Goal: Task Accomplishment & Management: Manage account settings

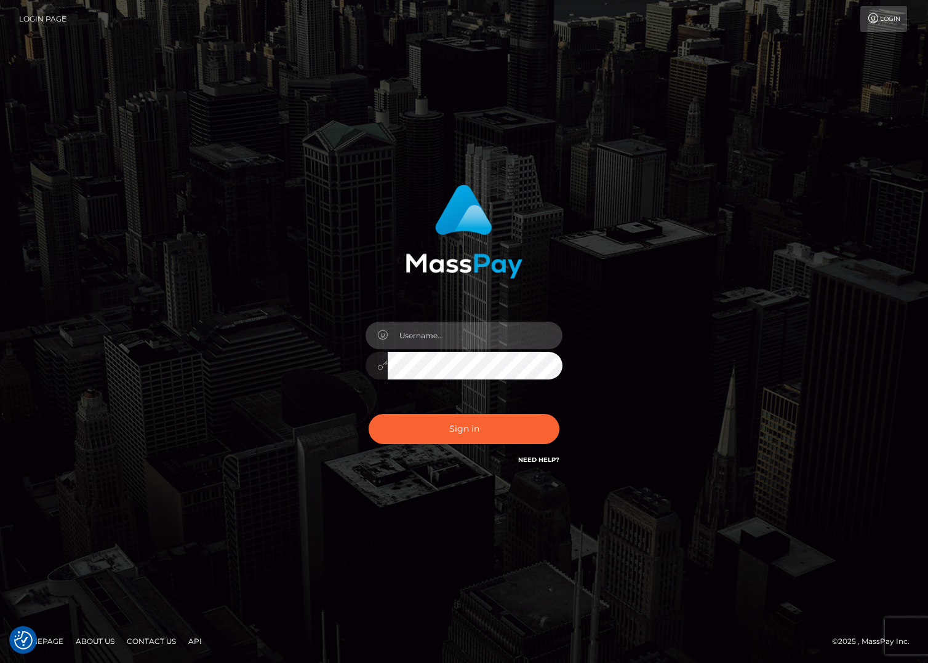
type input "jacka"
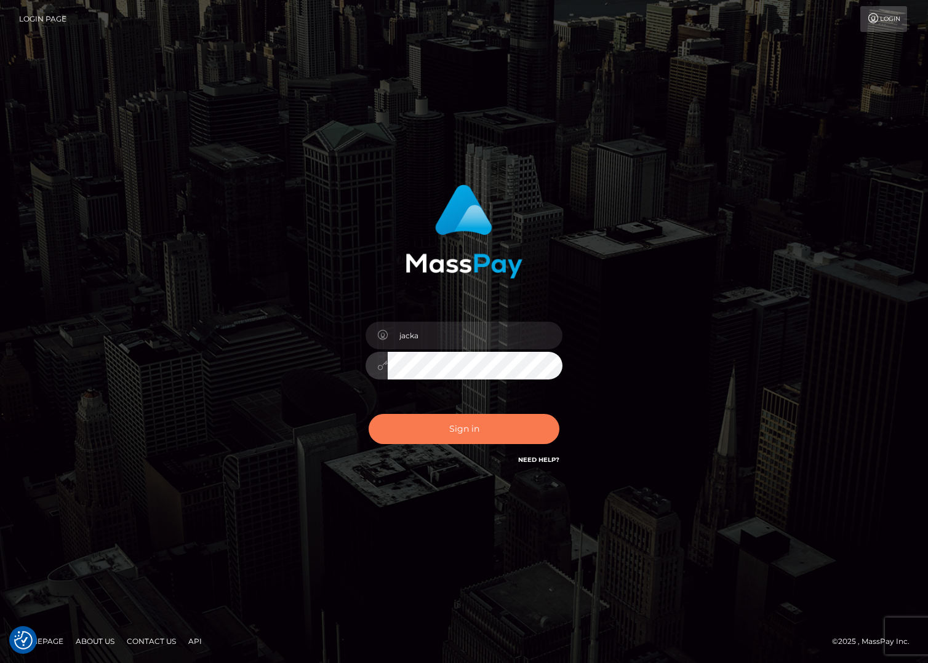
click at [447, 432] on button "Sign in" at bounding box center [463, 429] width 191 height 30
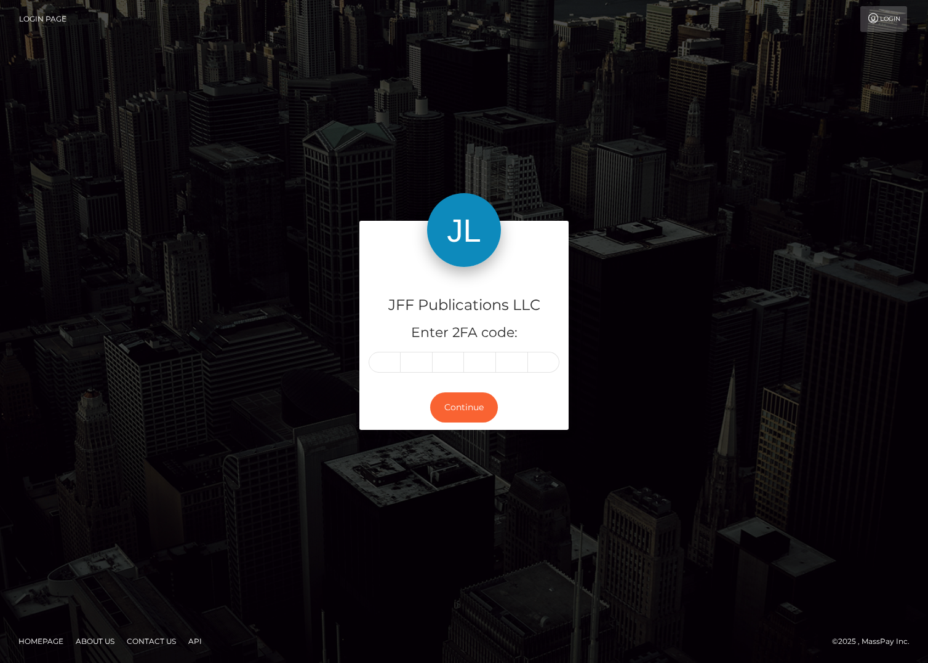
click at [419, 414] on div "Continue" at bounding box center [463, 407] width 209 height 45
click at [389, 367] on input "text" at bounding box center [384, 362] width 32 height 21
type input "3"
type input "0"
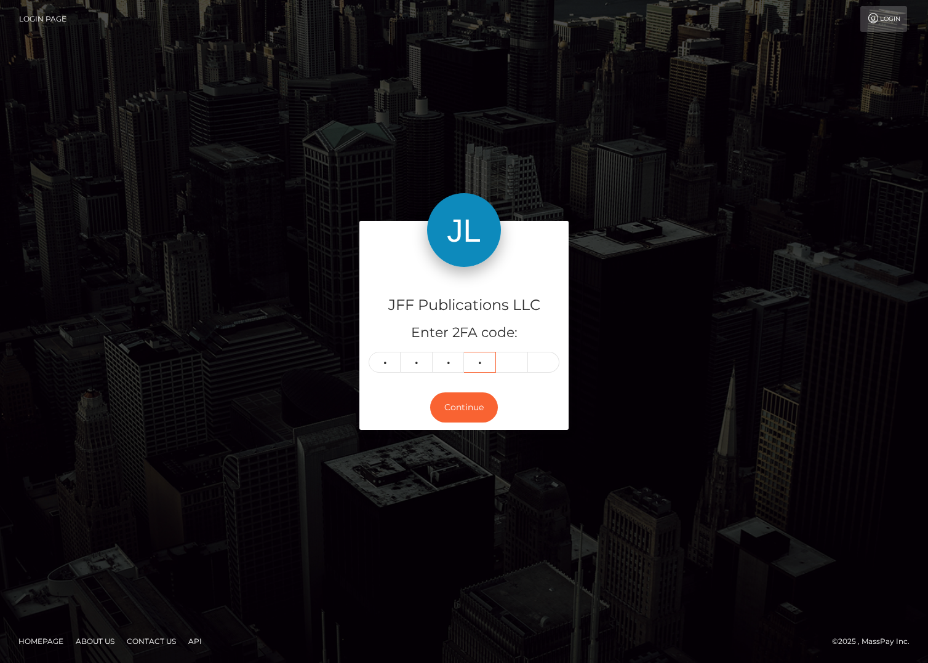
type input "3"
type input "2"
type input "1"
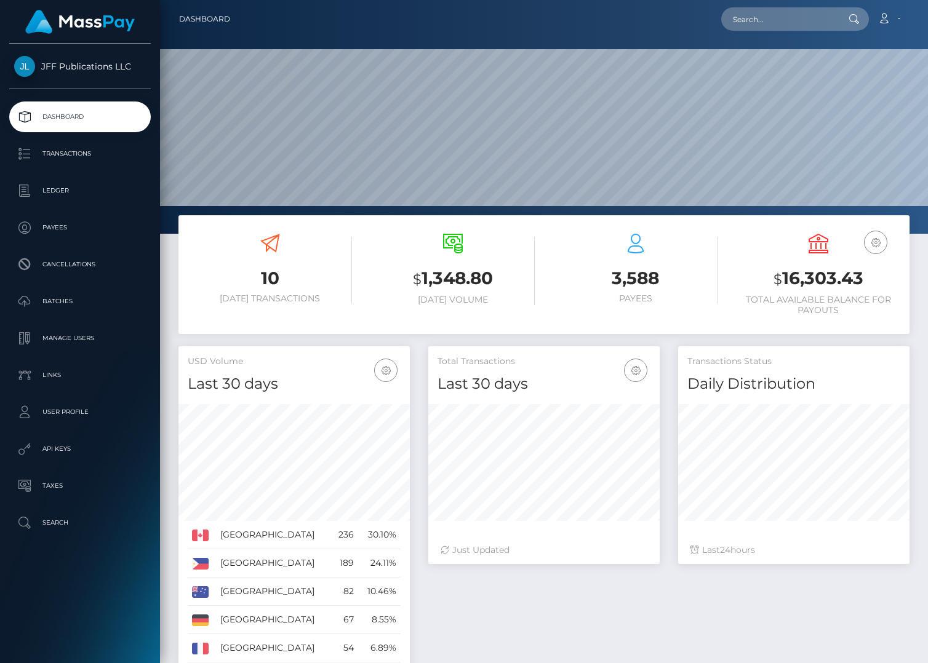
scroll to position [217, 231]
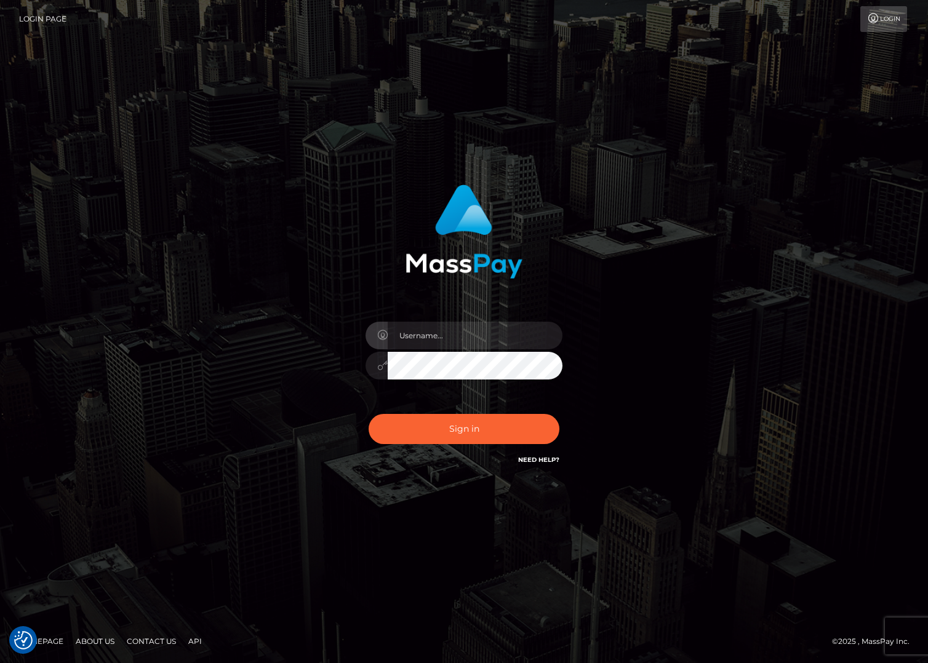
checkbox input "true"
type input "jacka"
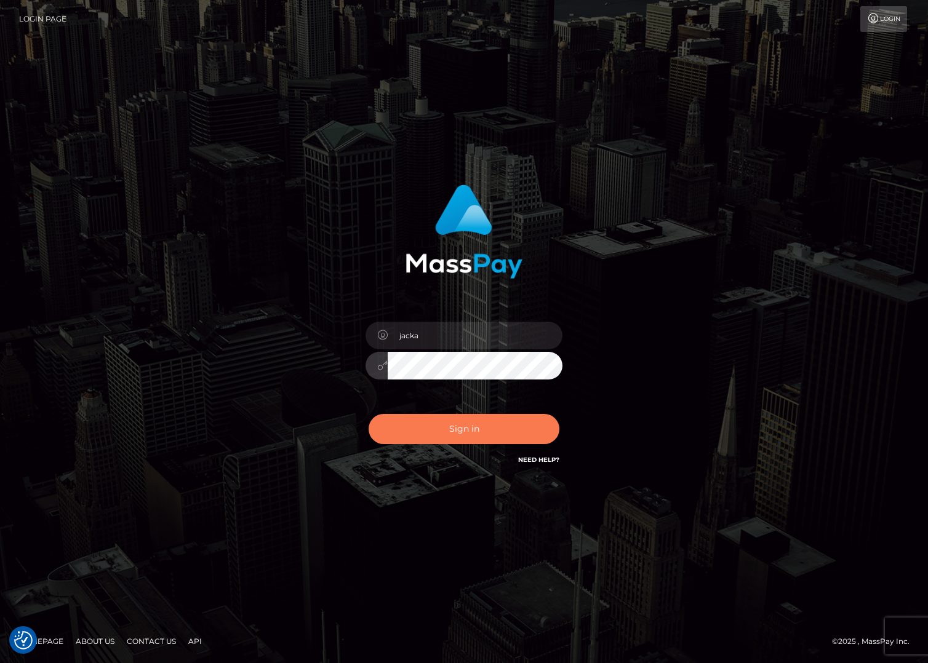
click at [445, 425] on button "Sign in" at bounding box center [463, 429] width 191 height 30
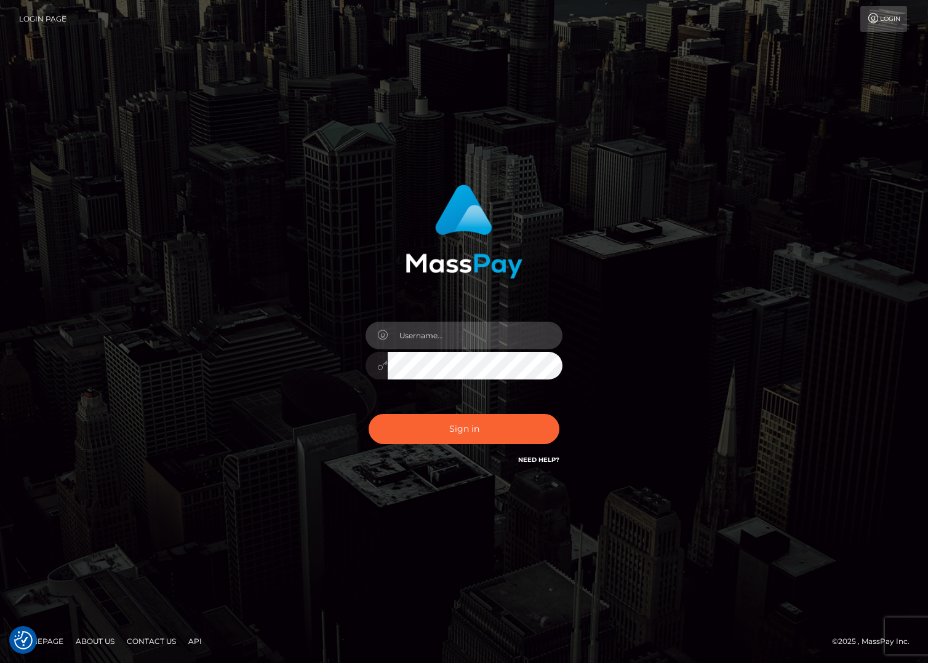
type input "jacka"
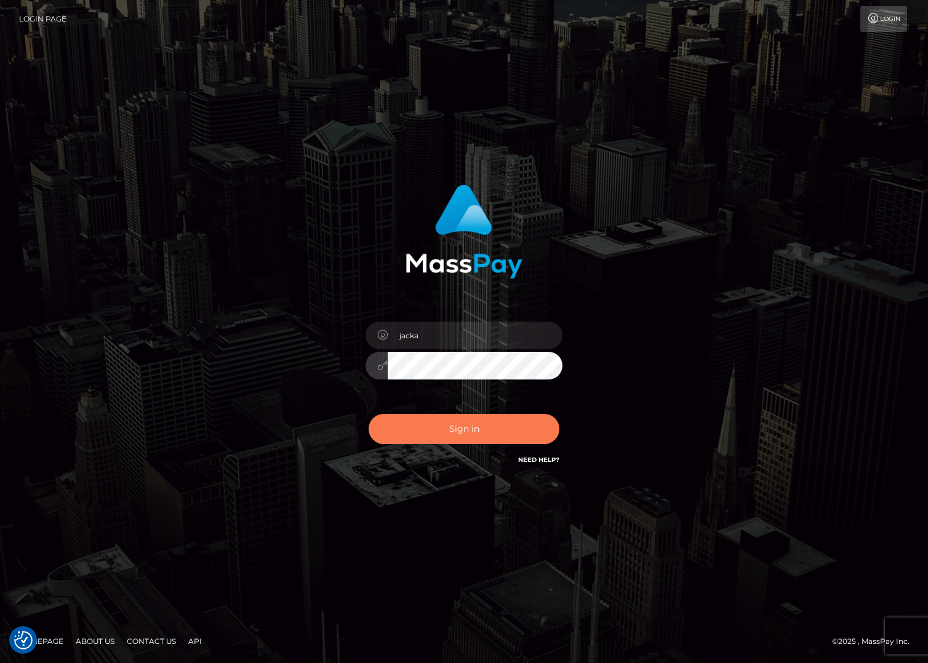
click at [435, 426] on button "Sign in" at bounding box center [463, 429] width 191 height 30
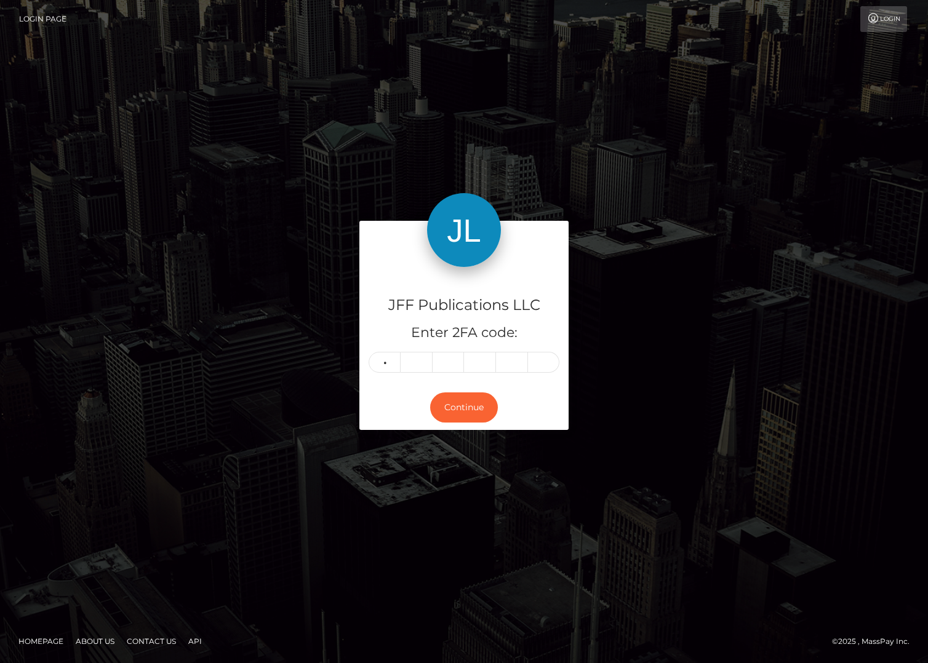
type input "7"
type input "8"
type input "6"
type input "9"
type input "0"
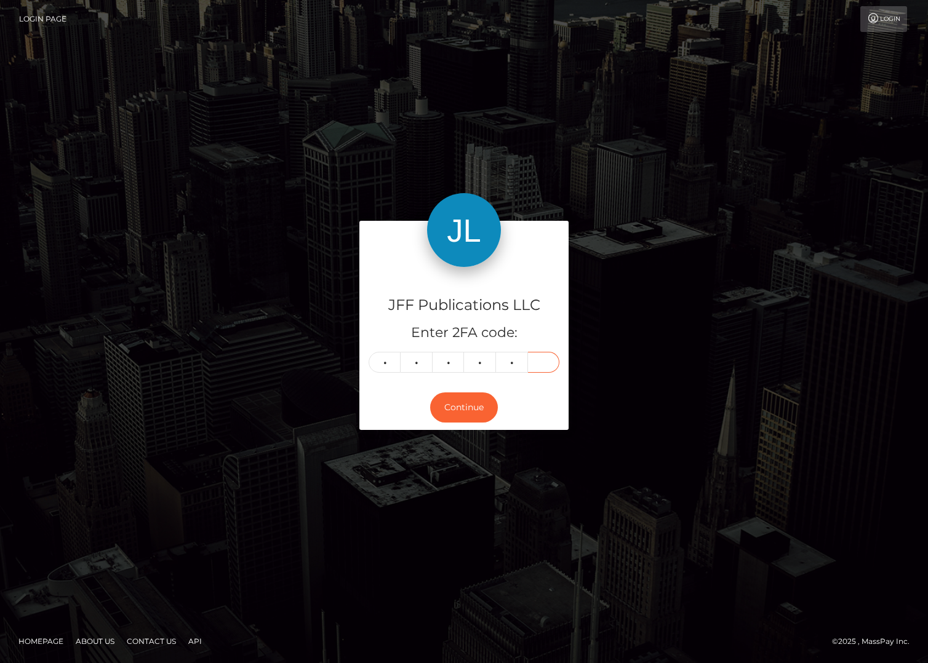
type input "0"
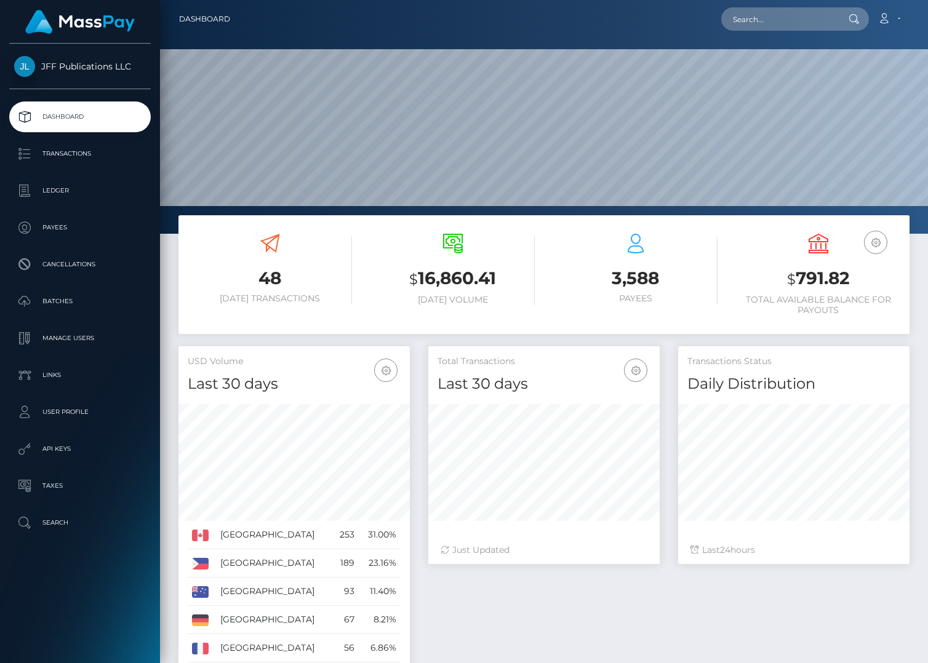
scroll to position [217, 231]
